Goal: Information Seeking & Learning: Learn about a topic

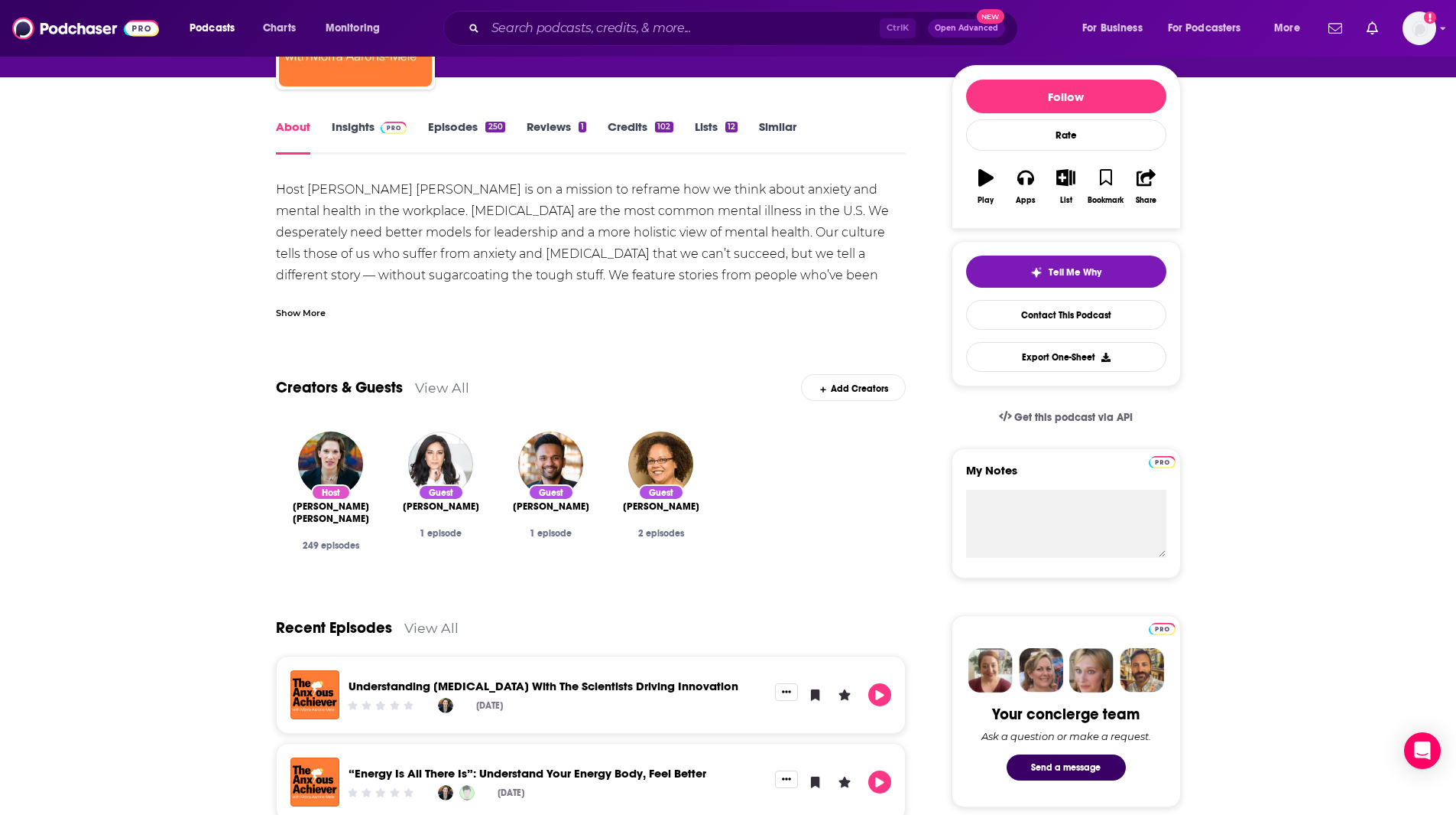
scroll to position [144, 0]
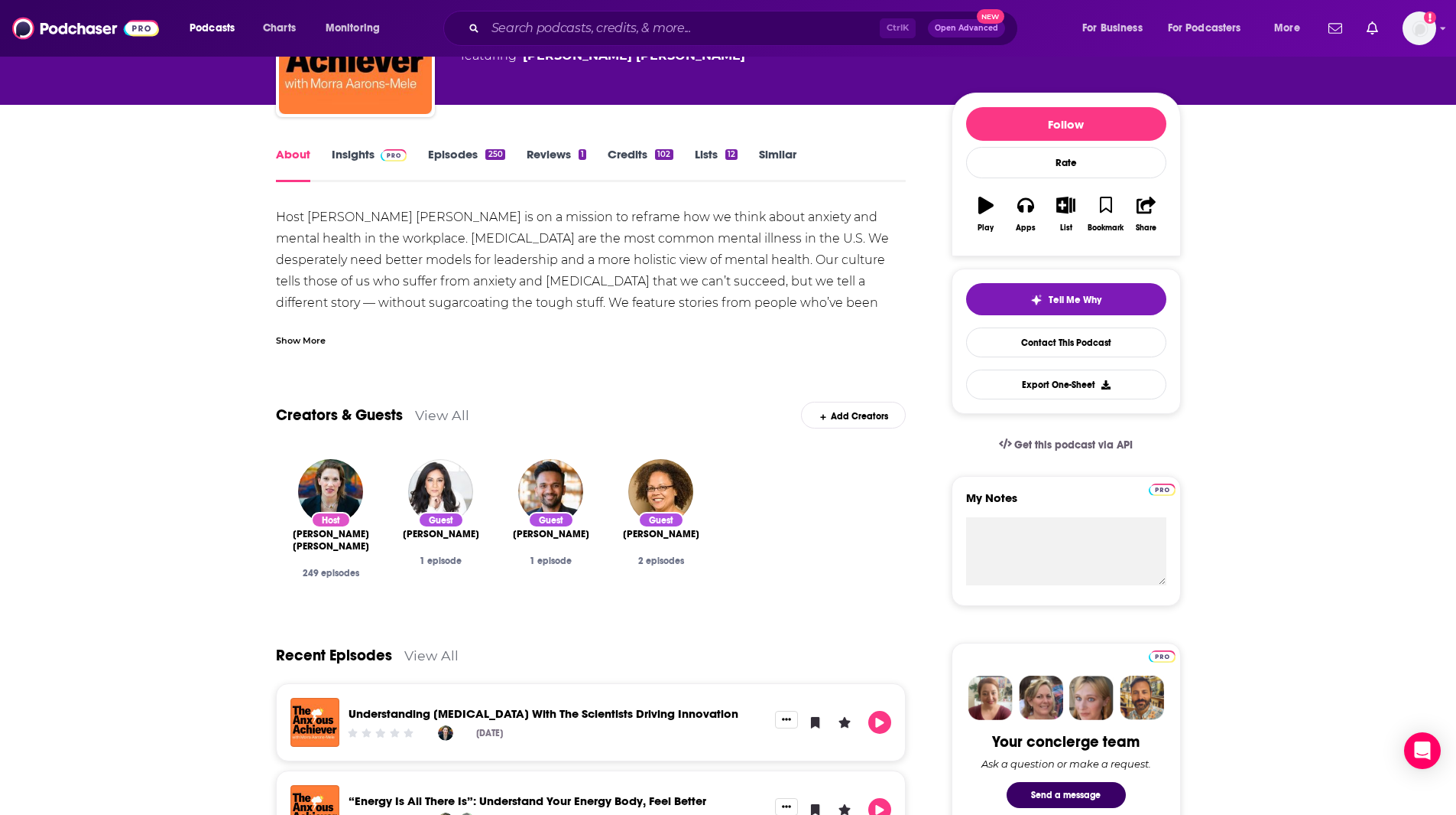
click at [377, 153] on span at bounding box center [391, 154] width 33 height 15
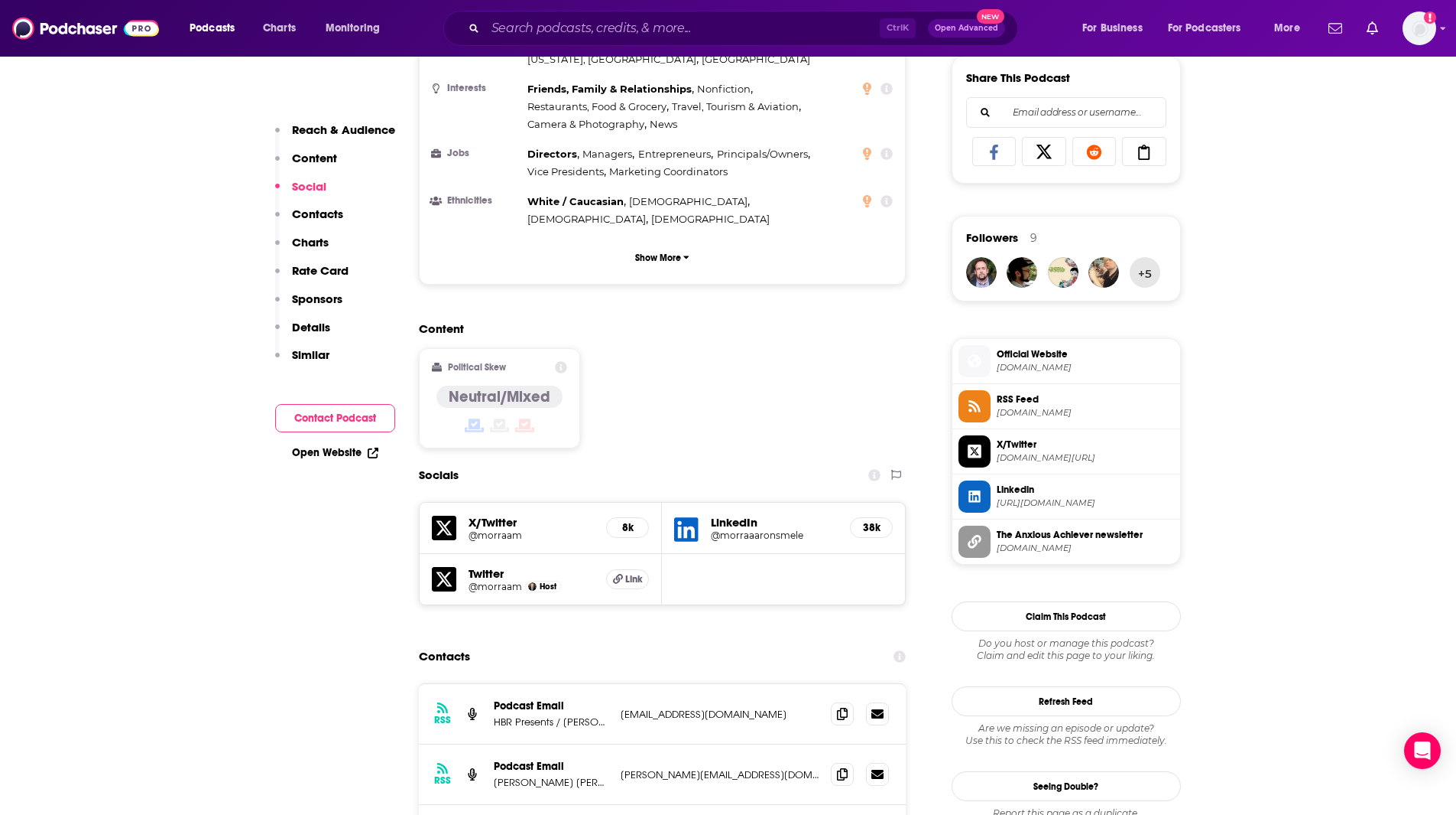
scroll to position [1092, 0]
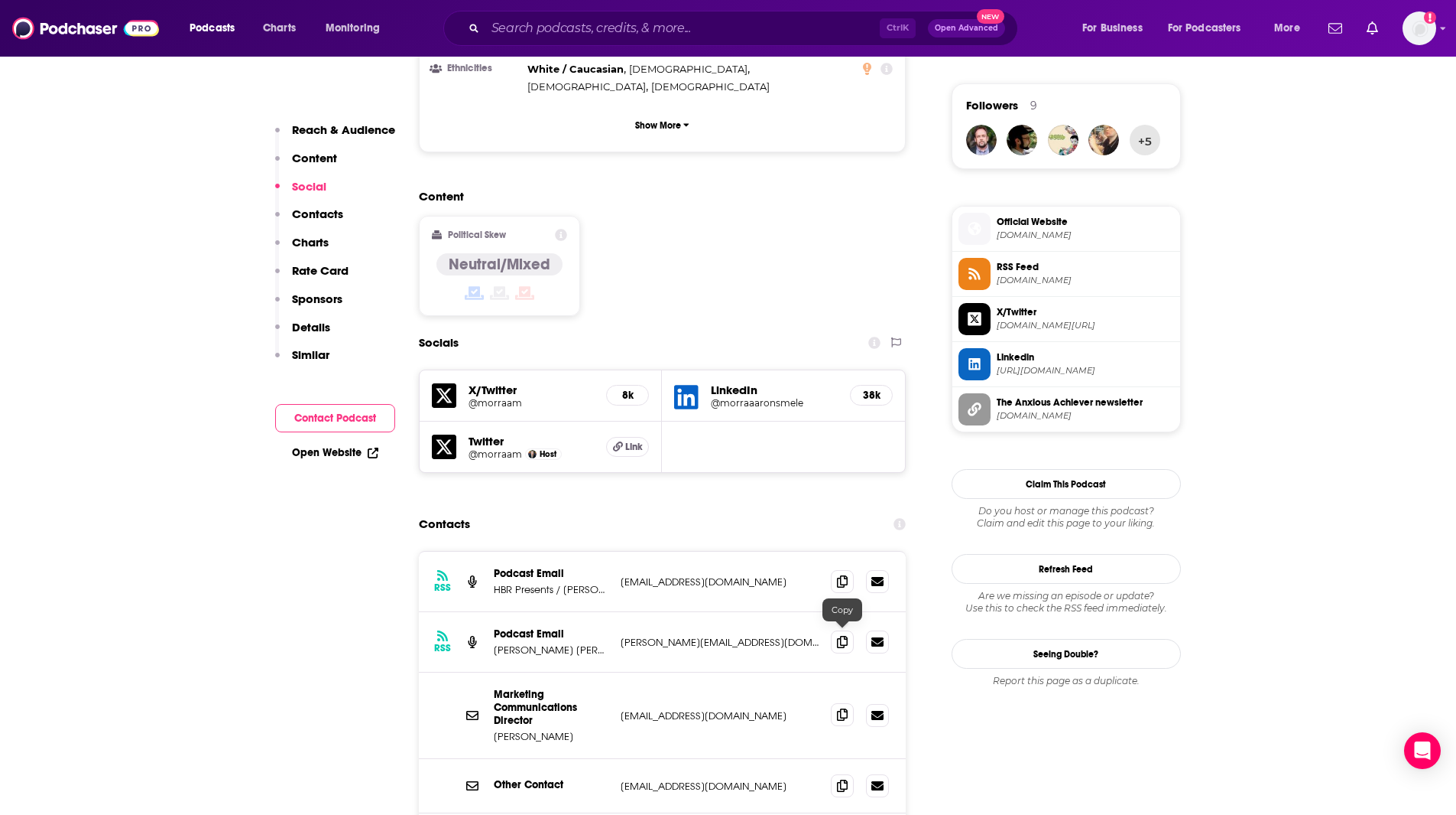
click at [843, 708] on icon at bounding box center [842, 714] width 11 height 12
click at [846, 575] on icon at bounding box center [842, 580] width 11 height 12
click at [846, 779] on icon at bounding box center [842, 785] width 11 height 12
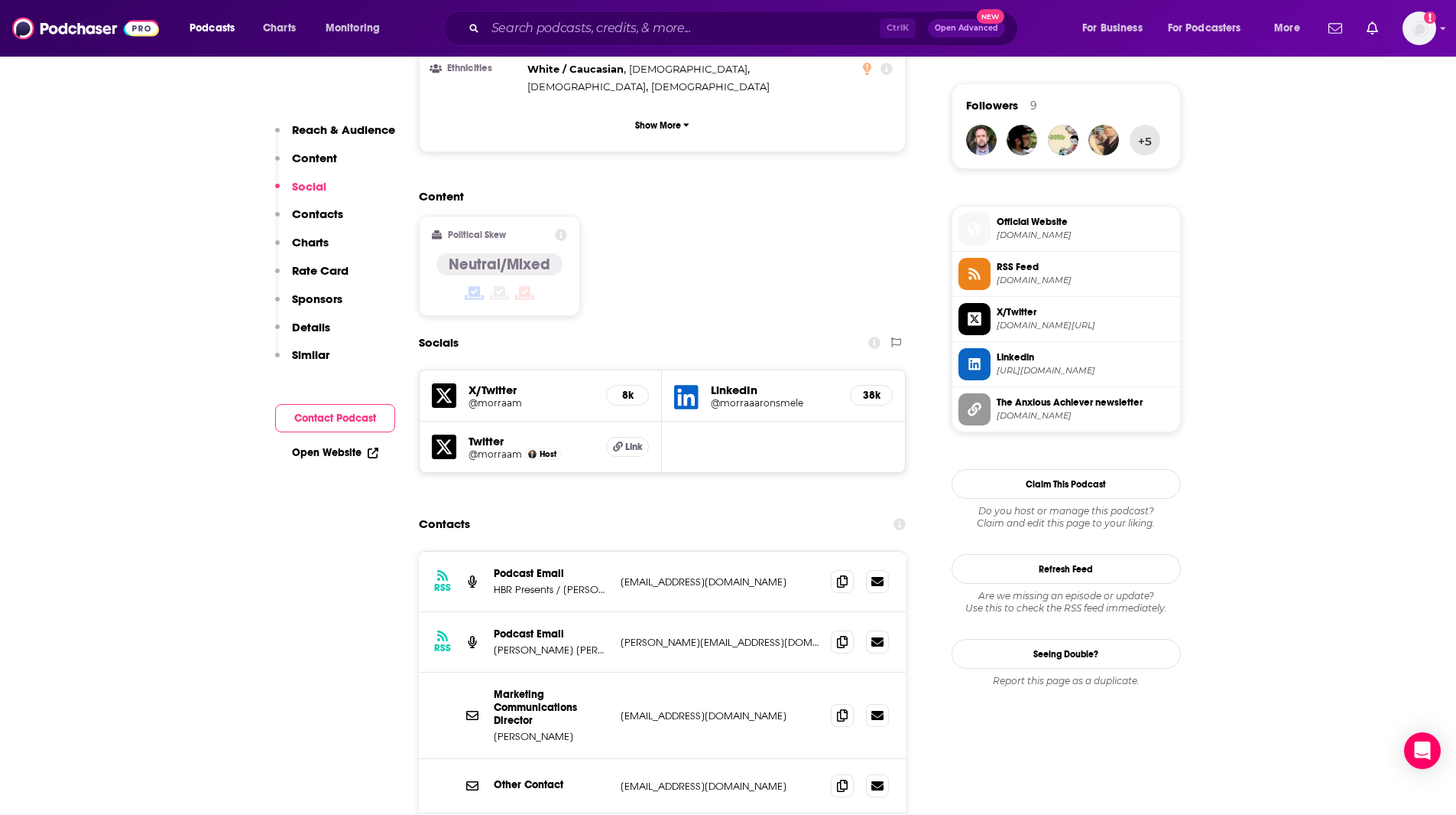
click at [1049, 222] on span "Official Website" at bounding box center [1085, 222] width 177 height 14
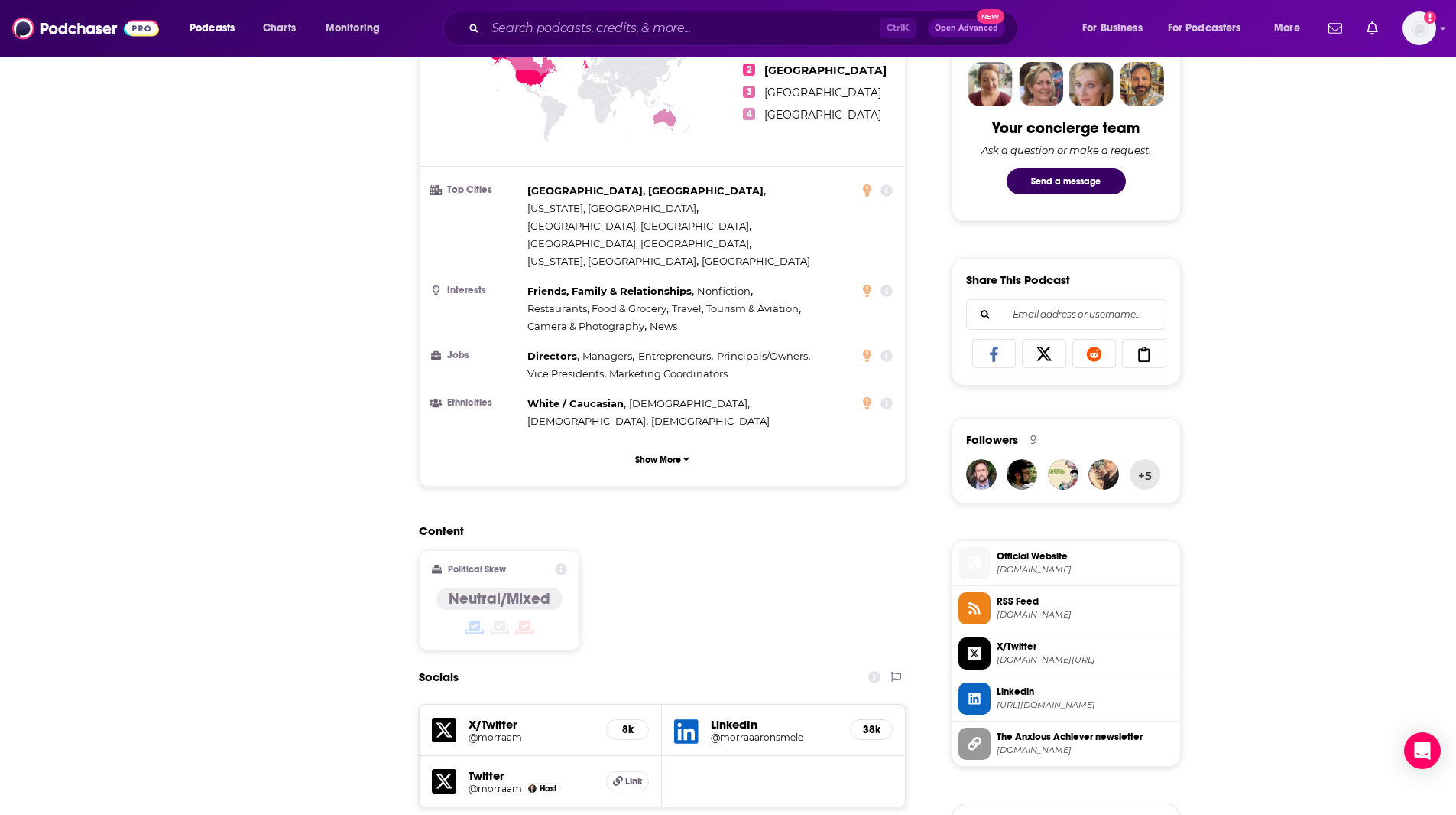
scroll to position [0, 0]
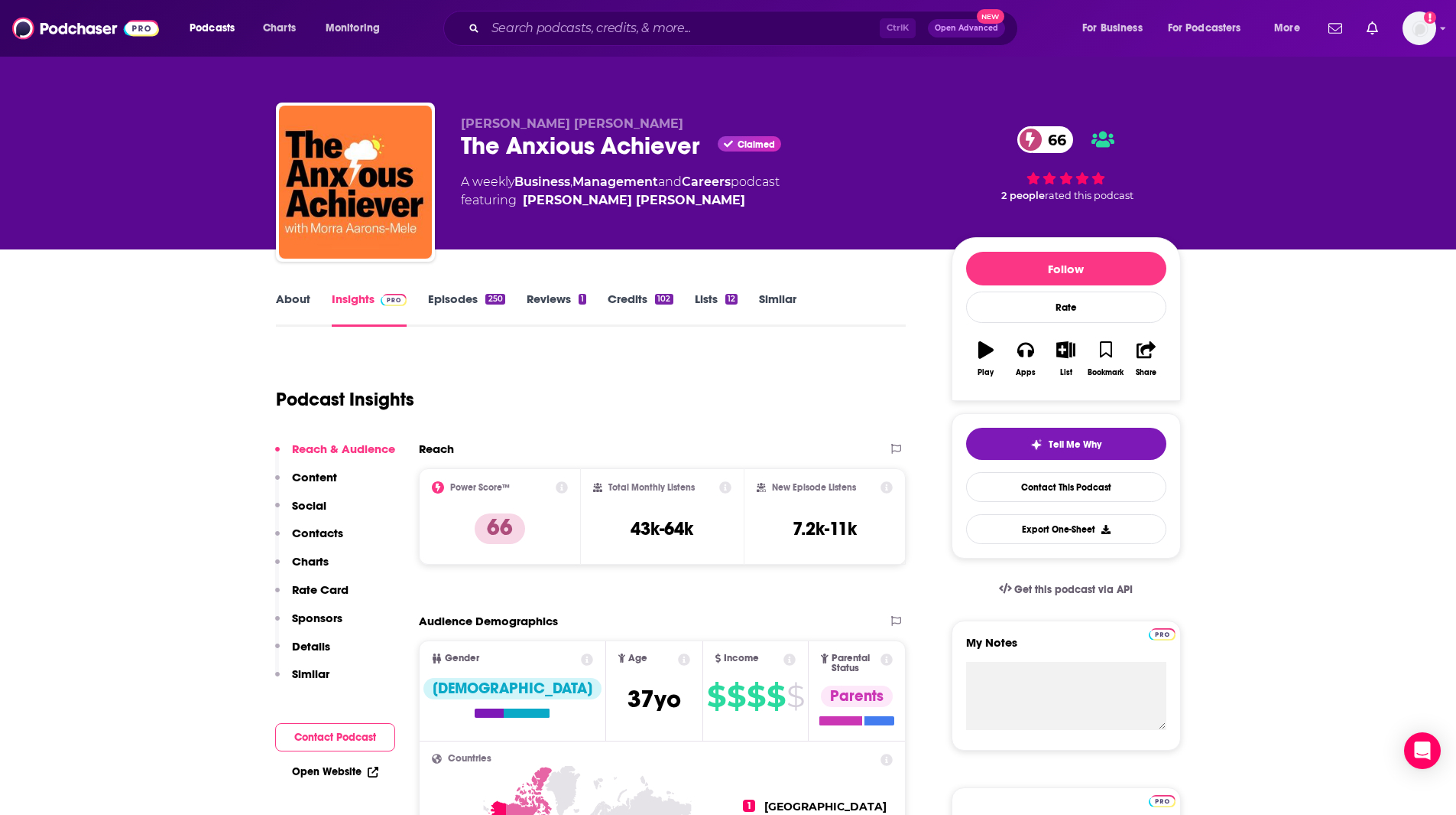
click at [777, 293] on link "Similar" at bounding box center [778, 309] width 38 height 35
